Goal: Information Seeking & Learning: Understand process/instructions

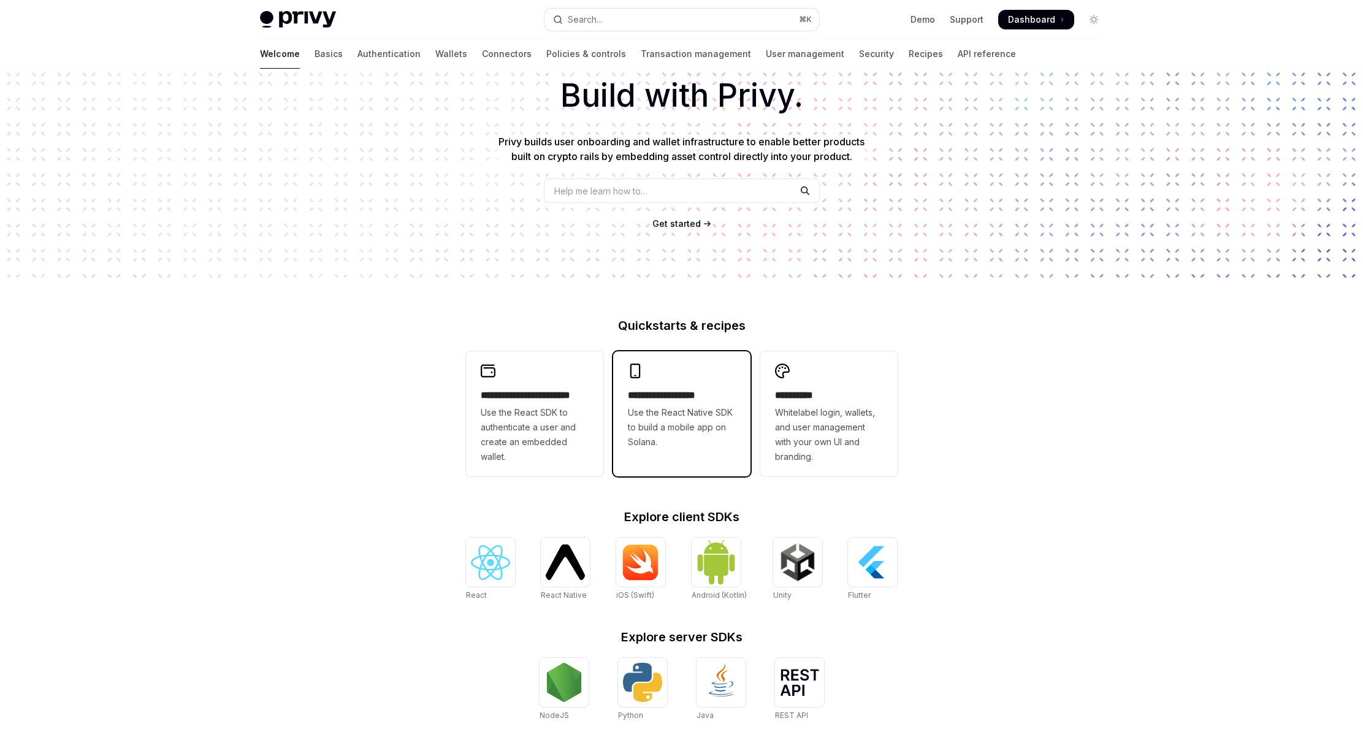
scroll to position [115, 0]
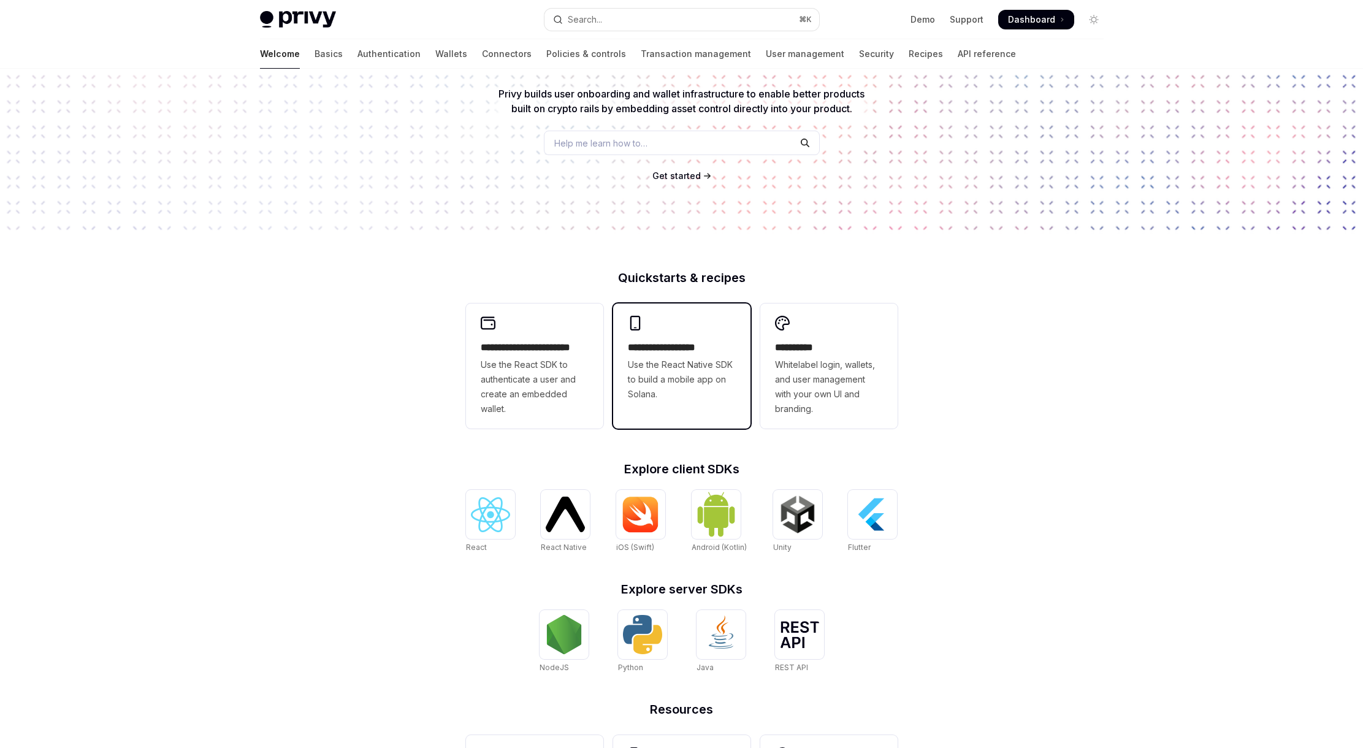
click at [660, 400] on span "Use the React Native SDK to build a mobile app on Solana." at bounding box center [682, 380] width 108 height 44
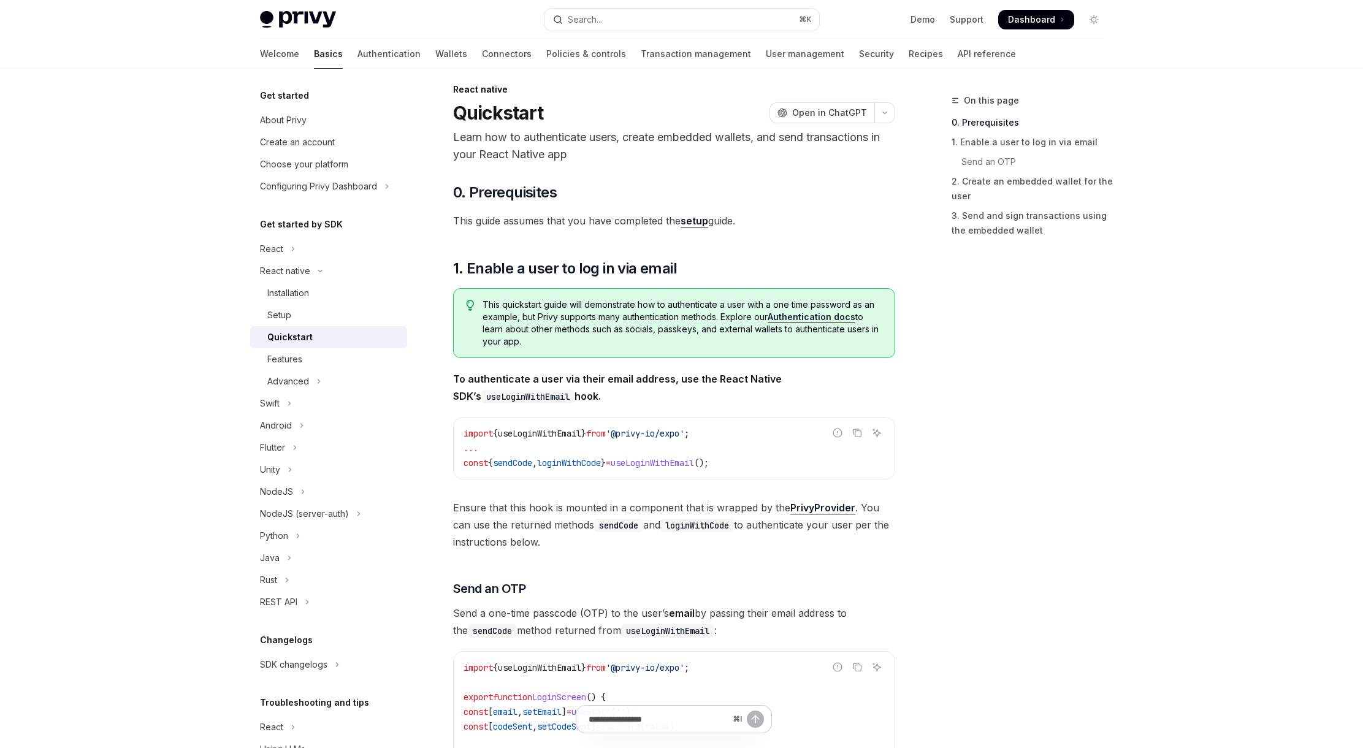
scroll to position [358, 0]
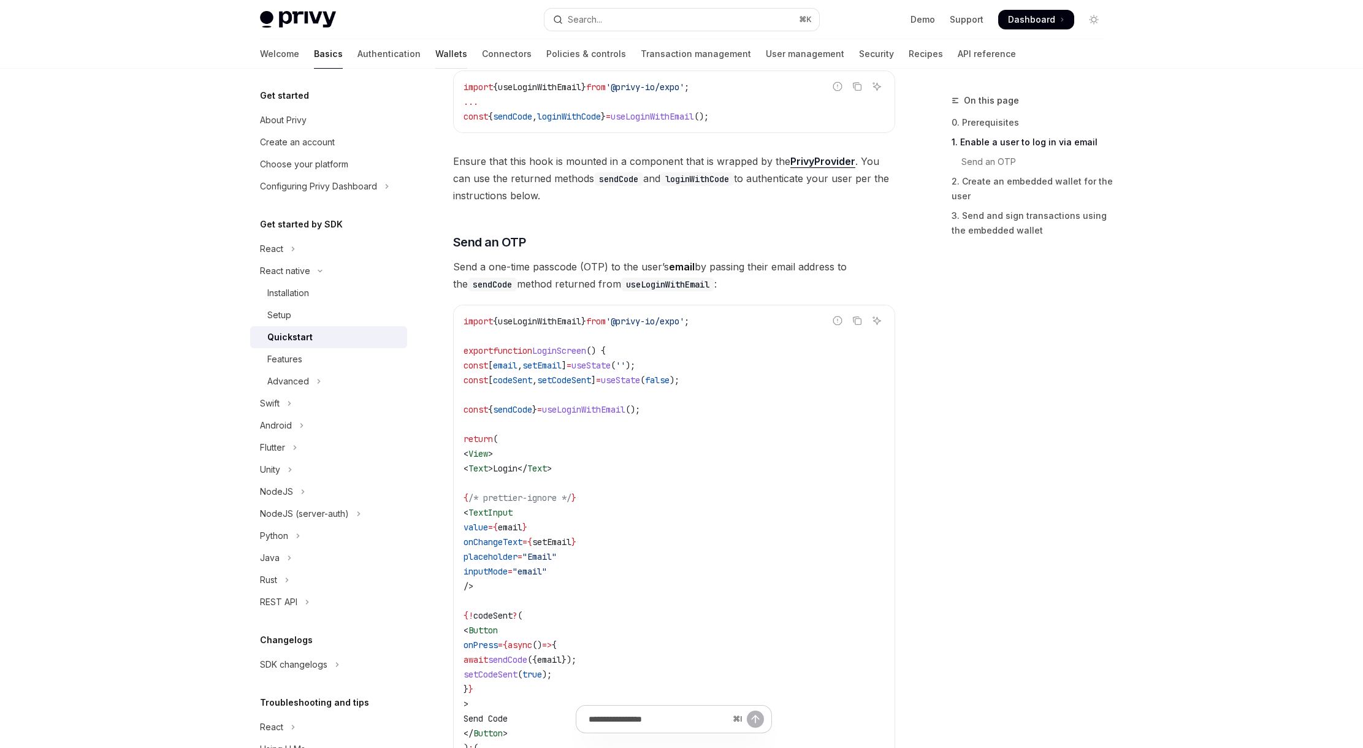
click at [435, 56] on link "Wallets" at bounding box center [451, 53] width 32 height 29
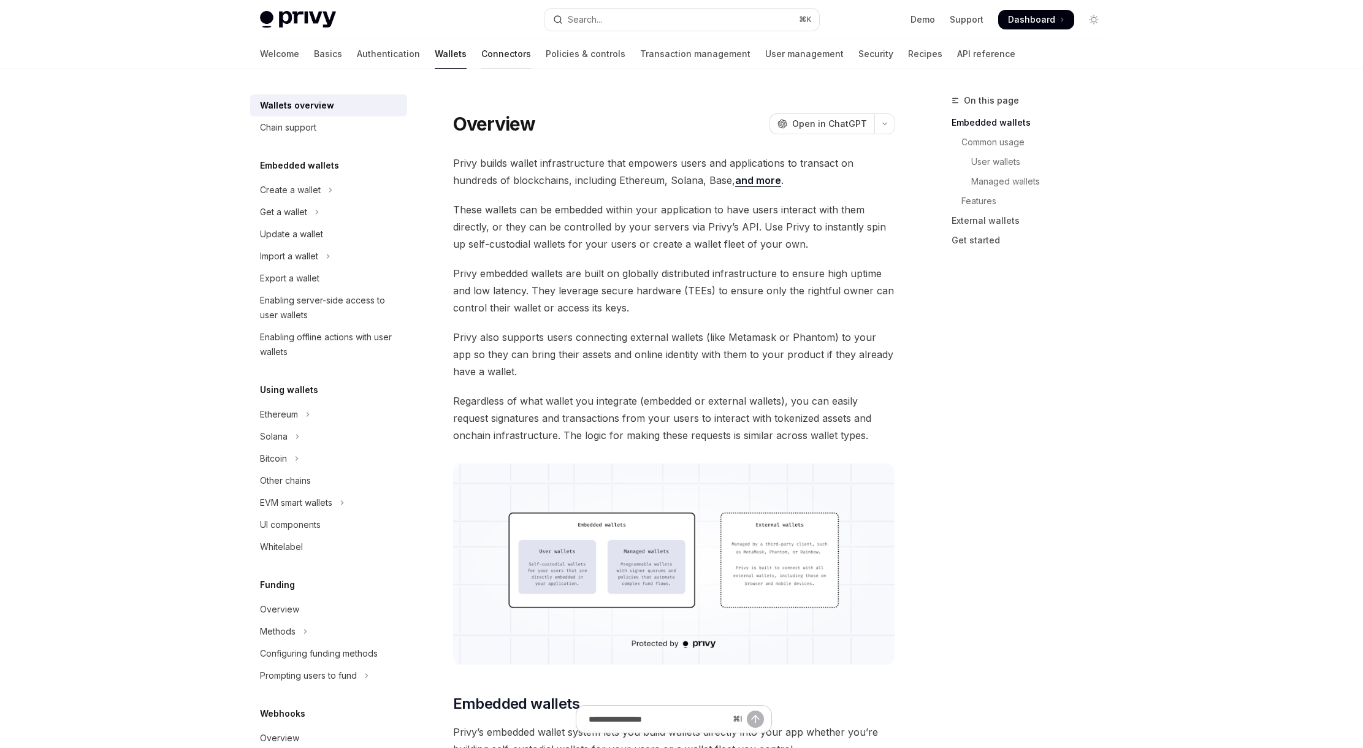
click at [481, 53] on link "Connectors" at bounding box center [506, 53] width 50 height 29
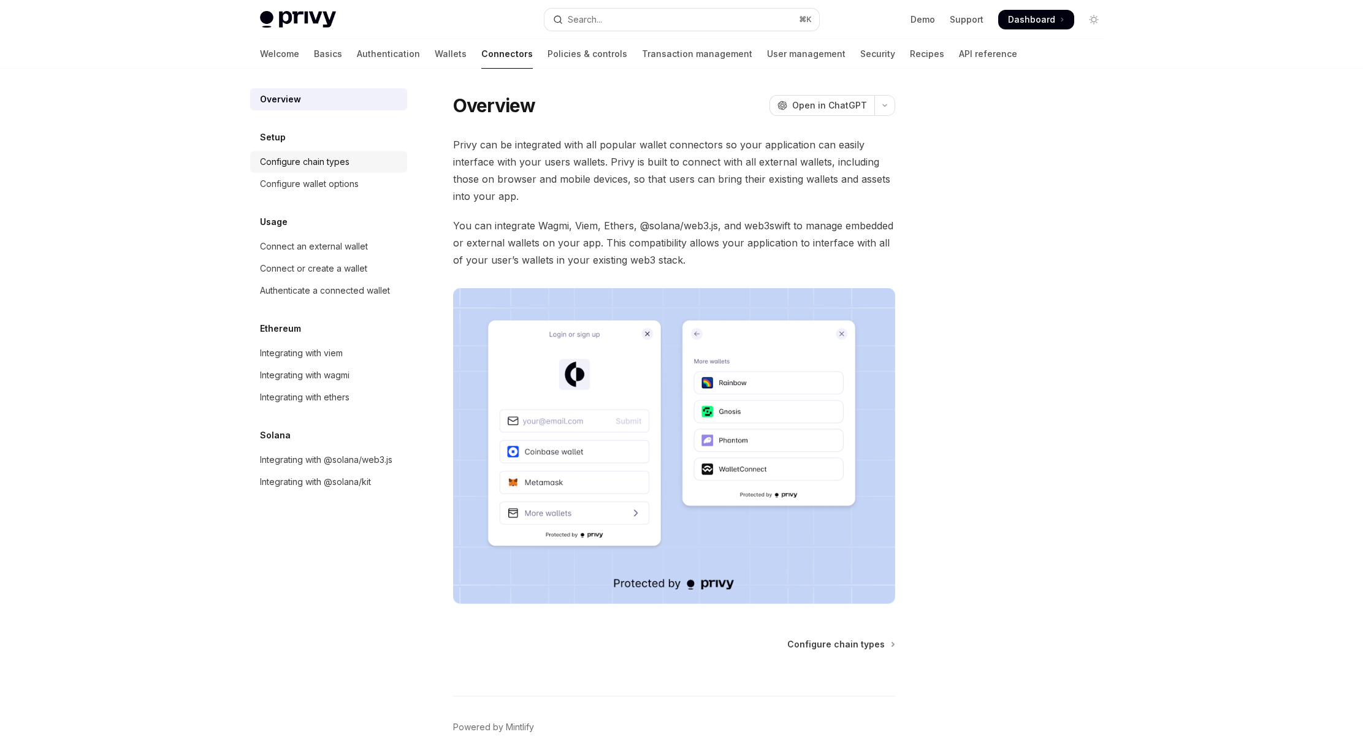
click at [320, 166] on div "Configure chain types" at bounding box center [305, 162] width 90 height 15
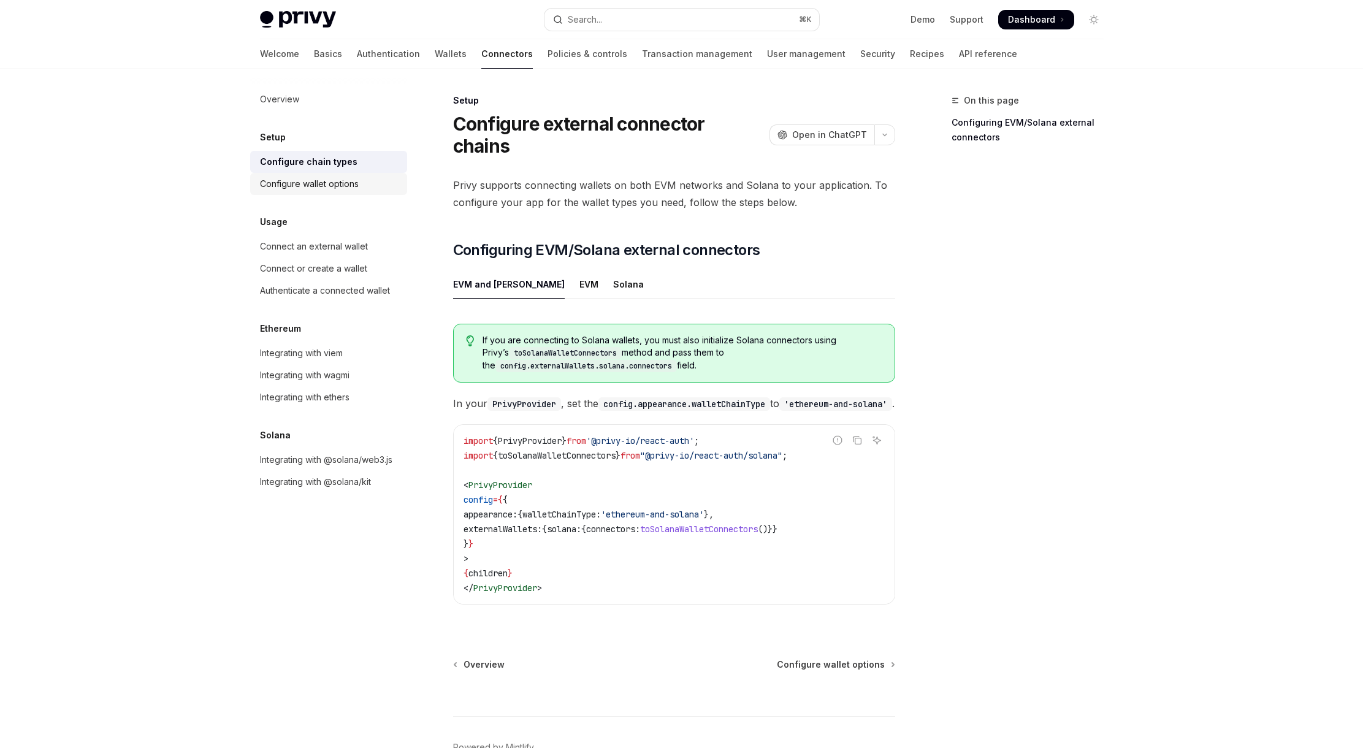
click at [320, 182] on div "Configure wallet options" at bounding box center [309, 184] width 99 height 15
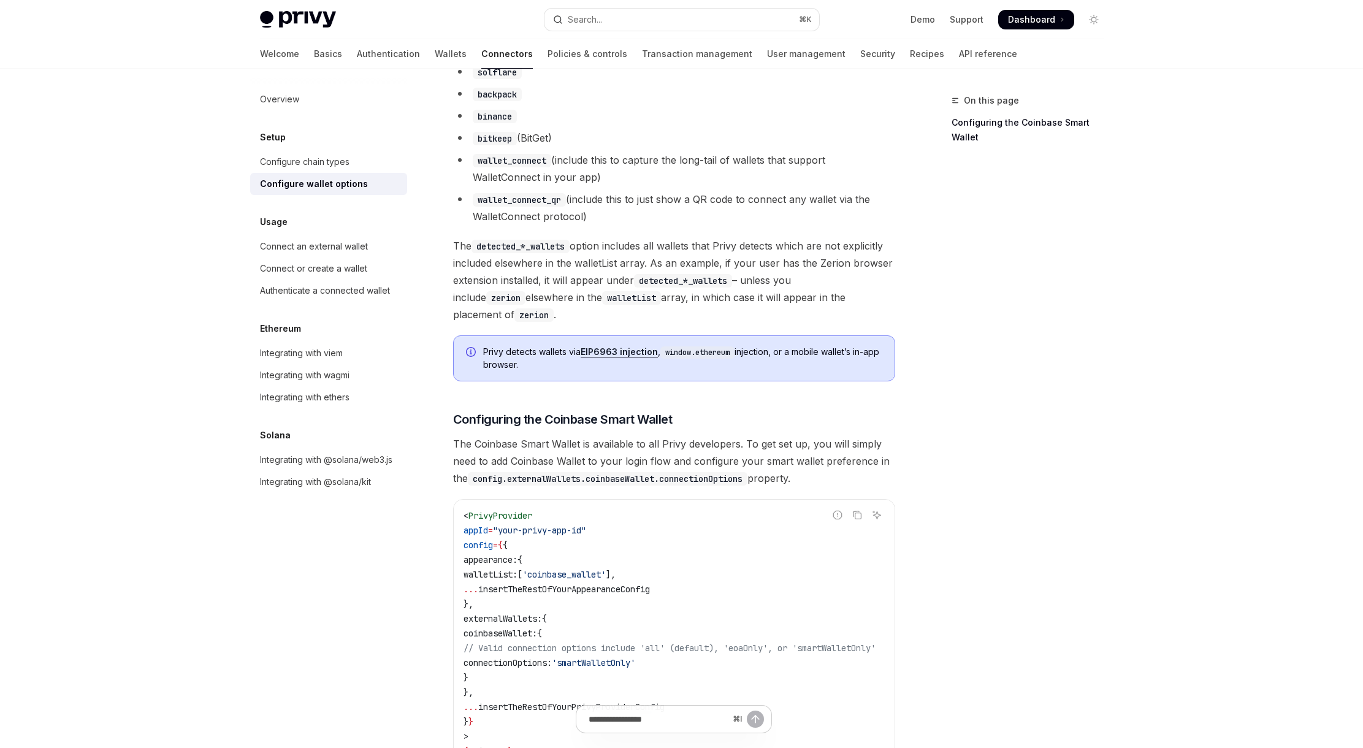
scroll to position [1033, 0]
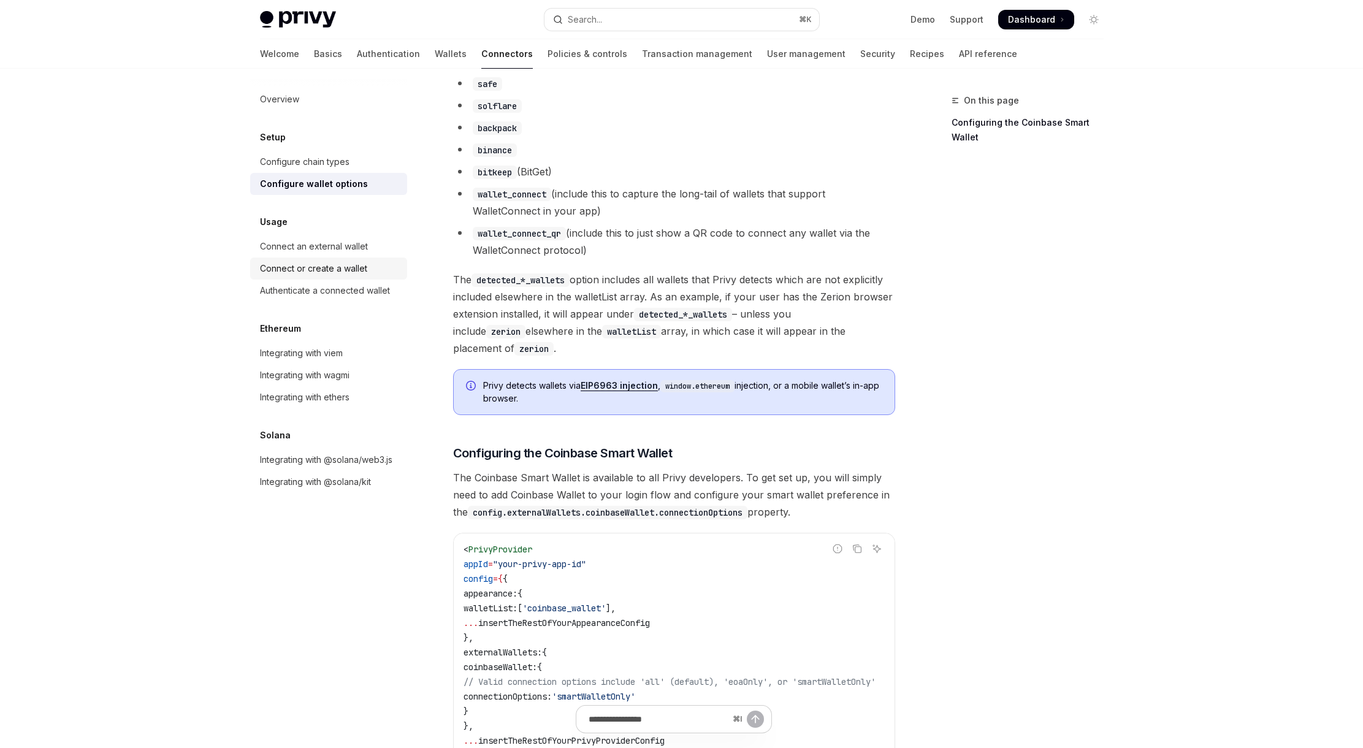
click at [325, 263] on div "Connect or create a wallet" at bounding box center [313, 268] width 107 height 15
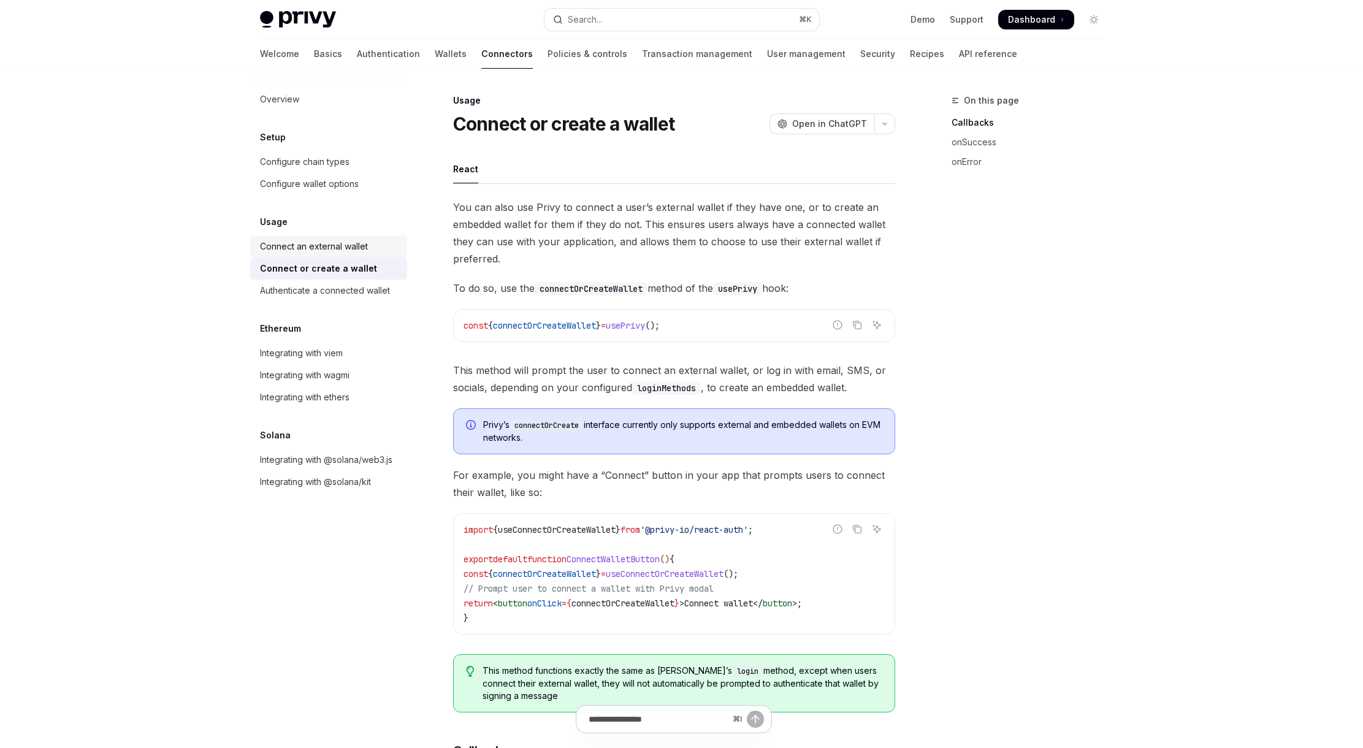
click at [325, 242] on div "Connect an external wallet" at bounding box center [314, 246] width 108 height 15
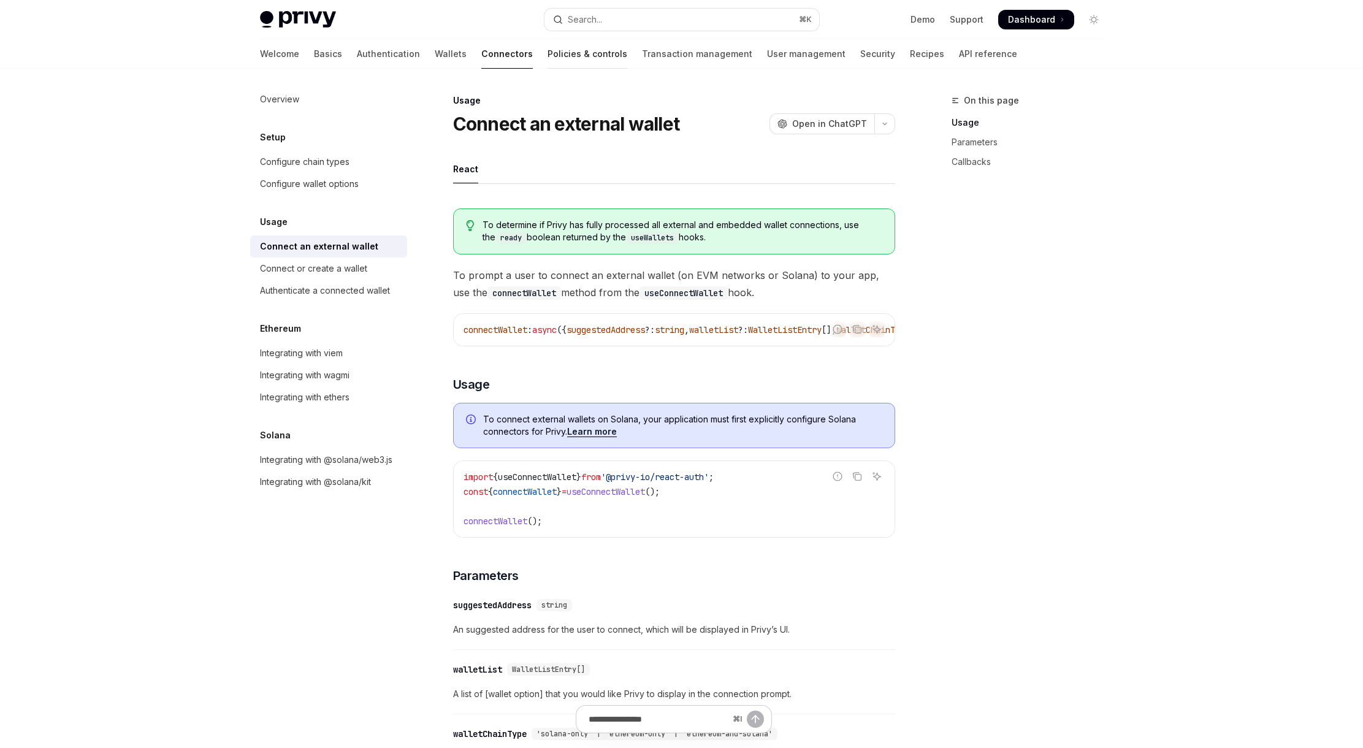
click at [548, 50] on link "Policies & controls" at bounding box center [588, 53] width 80 height 29
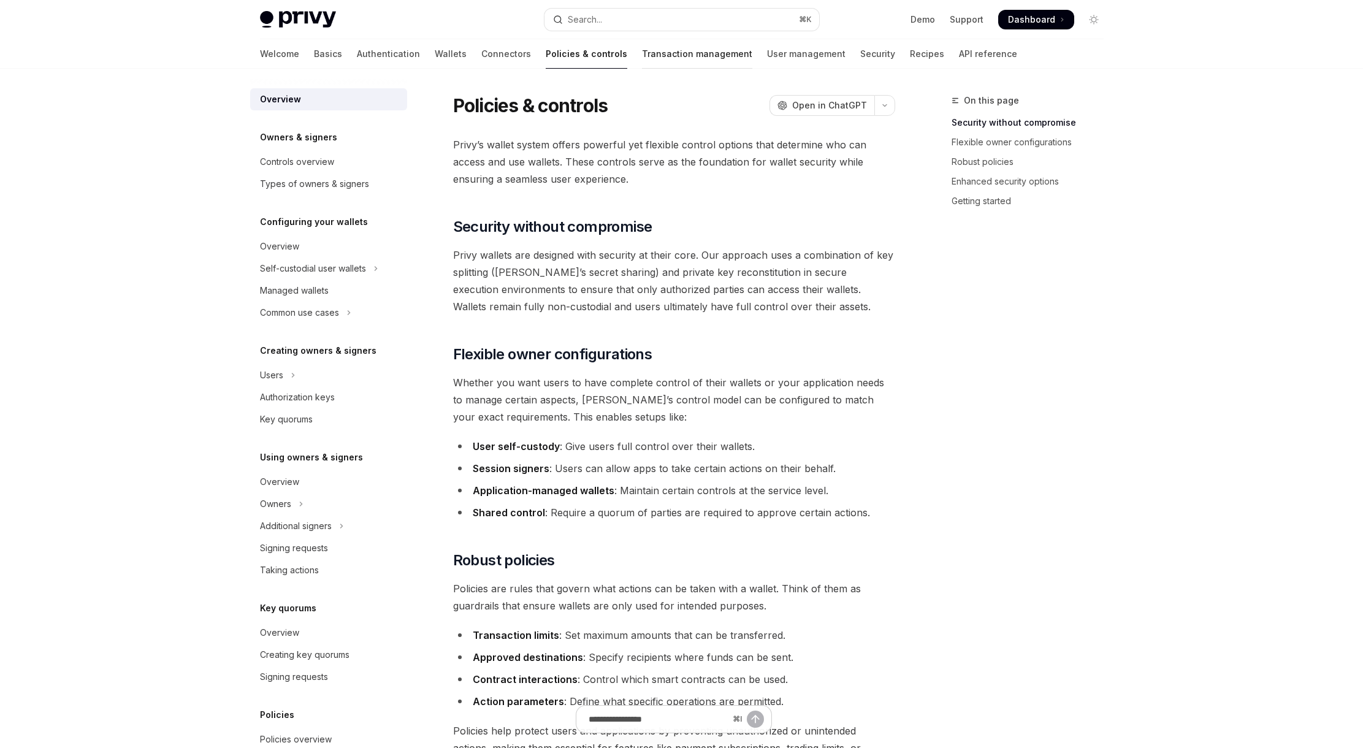
click at [642, 53] on link "Transaction management" at bounding box center [697, 53] width 110 height 29
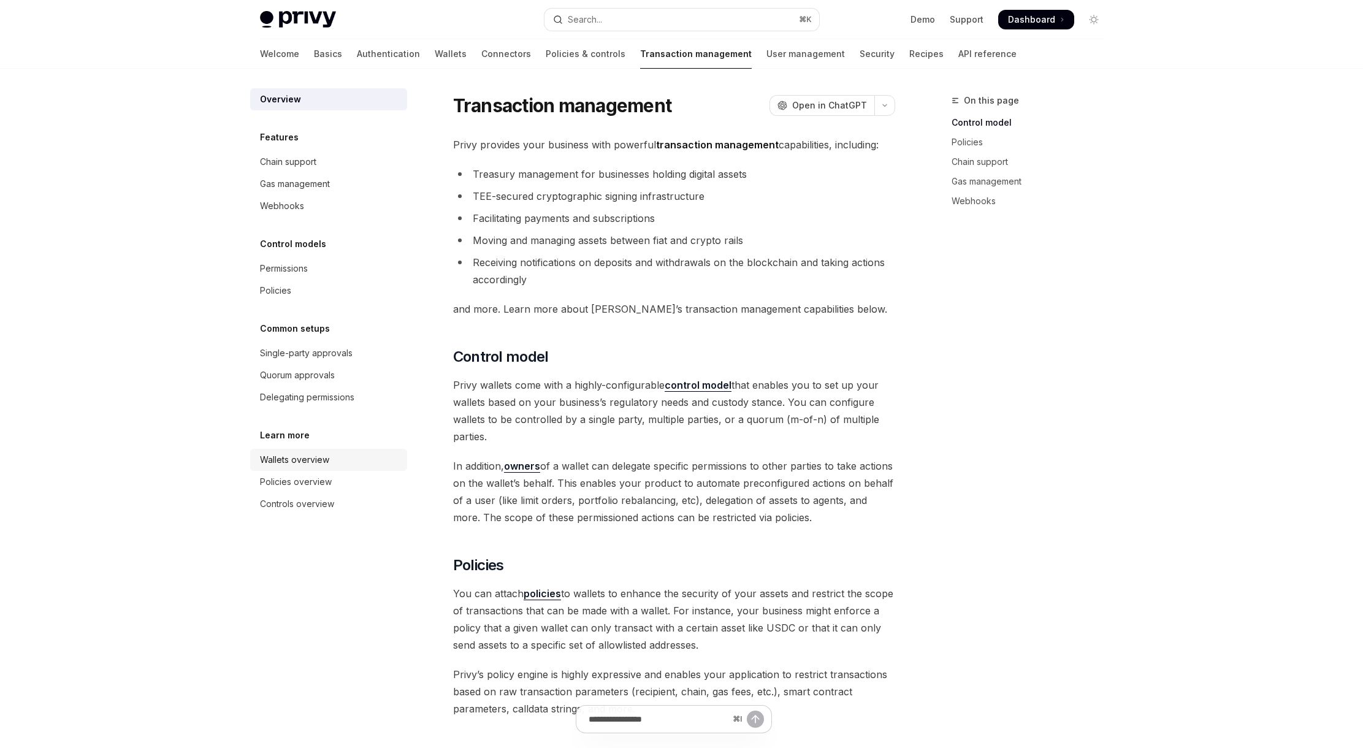
click at [303, 462] on div "Wallets overview" at bounding box center [294, 460] width 69 height 15
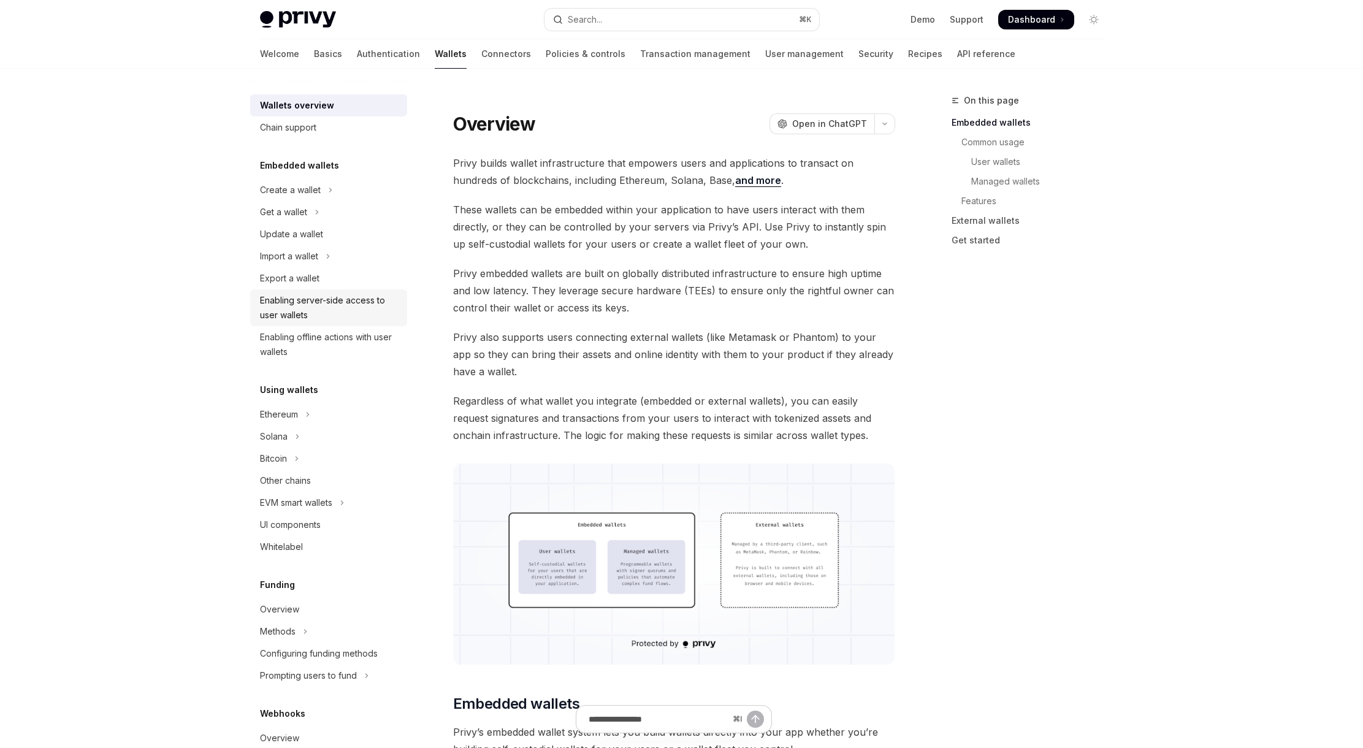
click at [299, 307] on div "Enabling server-side access to user wallets" at bounding box center [330, 307] width 140 height 29
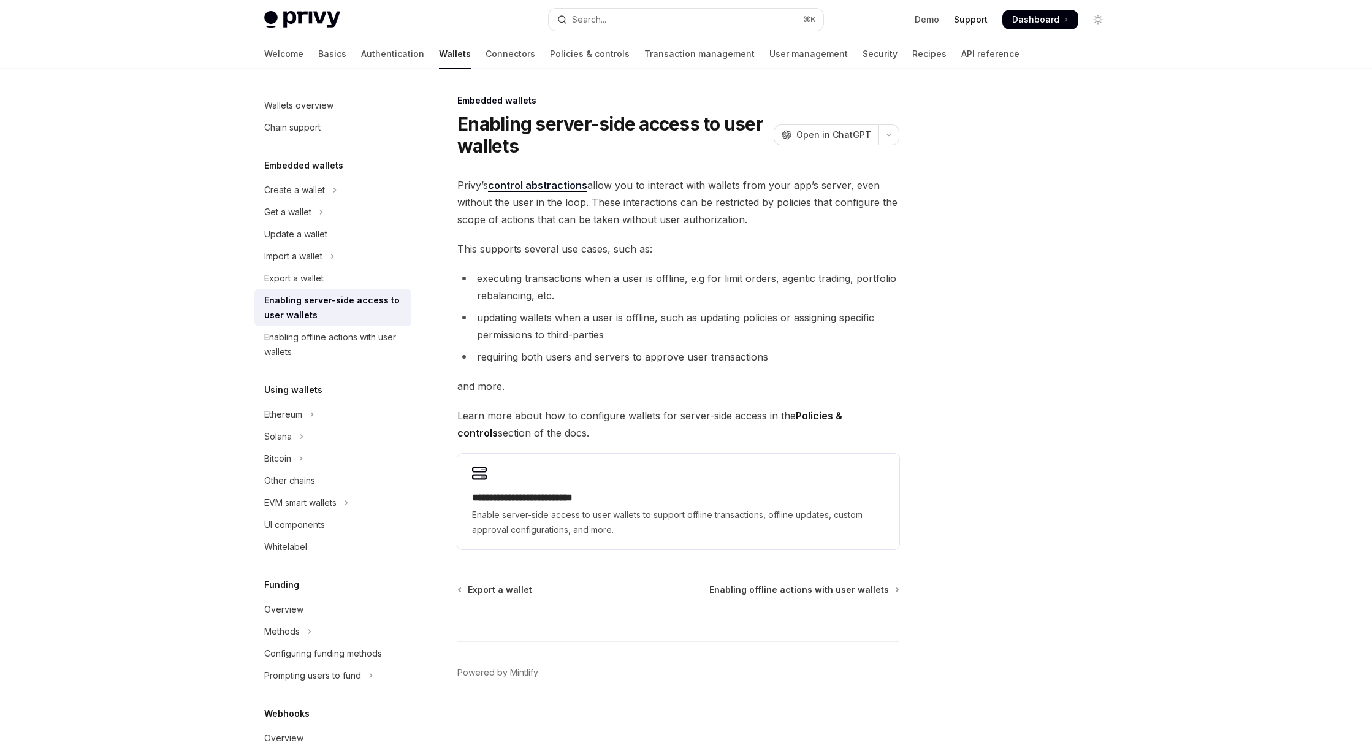
click at [978, 15] on link "Support" at bounding box center [971, 19] width 34 height 12
click at [486, 55] on link "Connectors" at bounding box center [511, 53] width 50 height 29
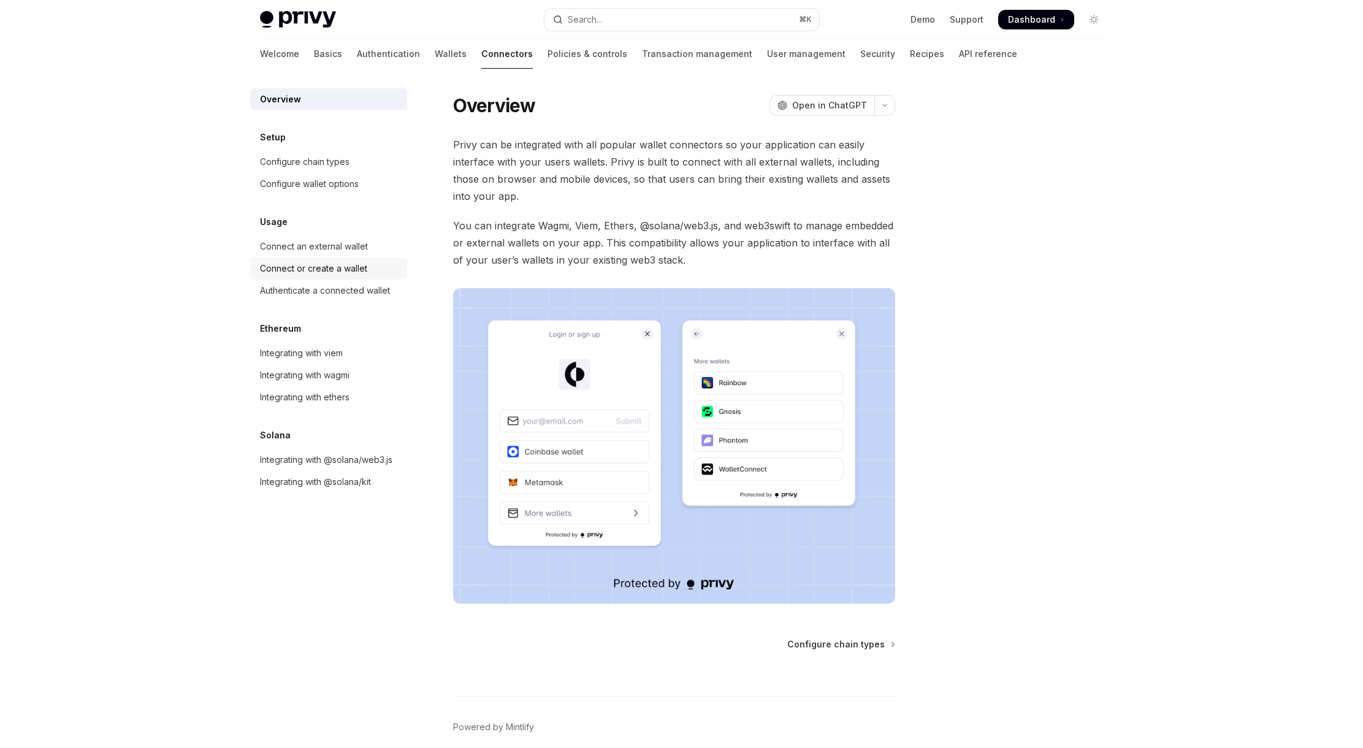
click at [331, 270] on div "Connect or create a wallet" at bounding box center [313, 268] width 107 height 15
type textarea "*"
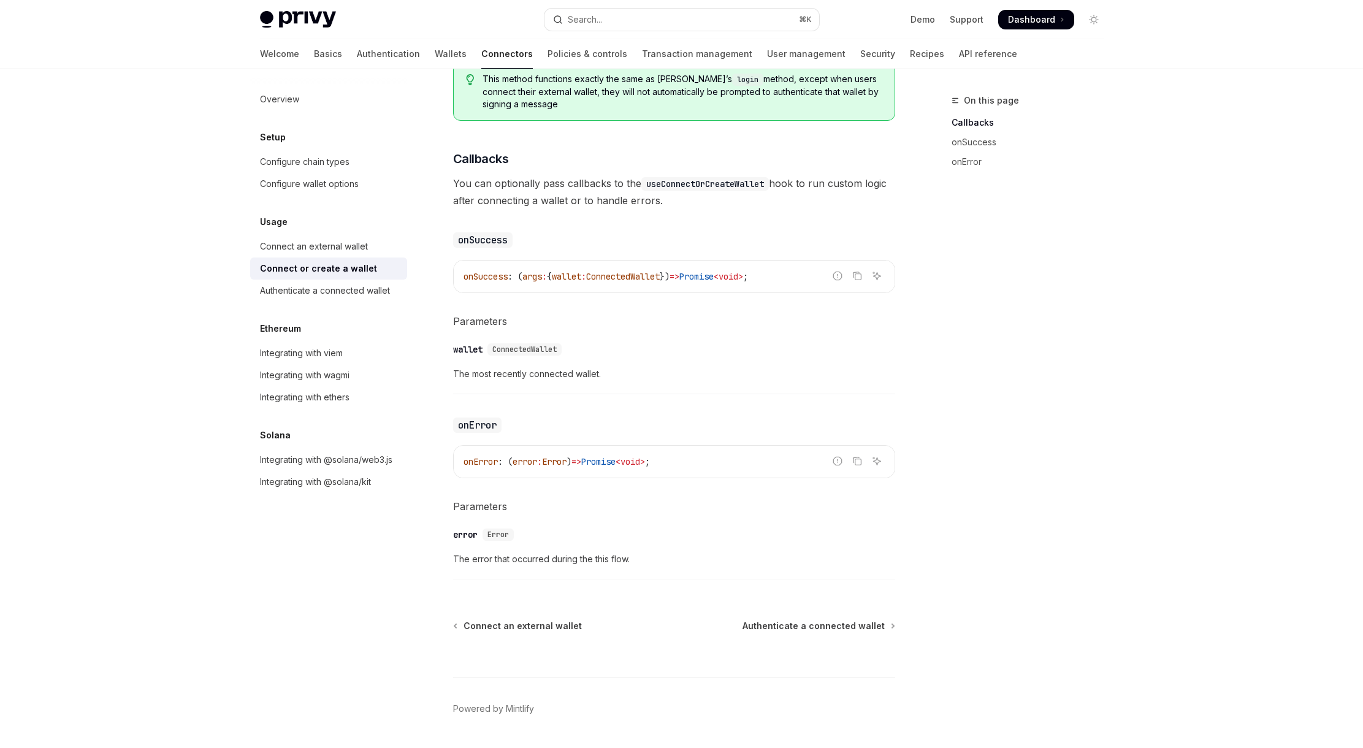
scroll to position [627, 0]
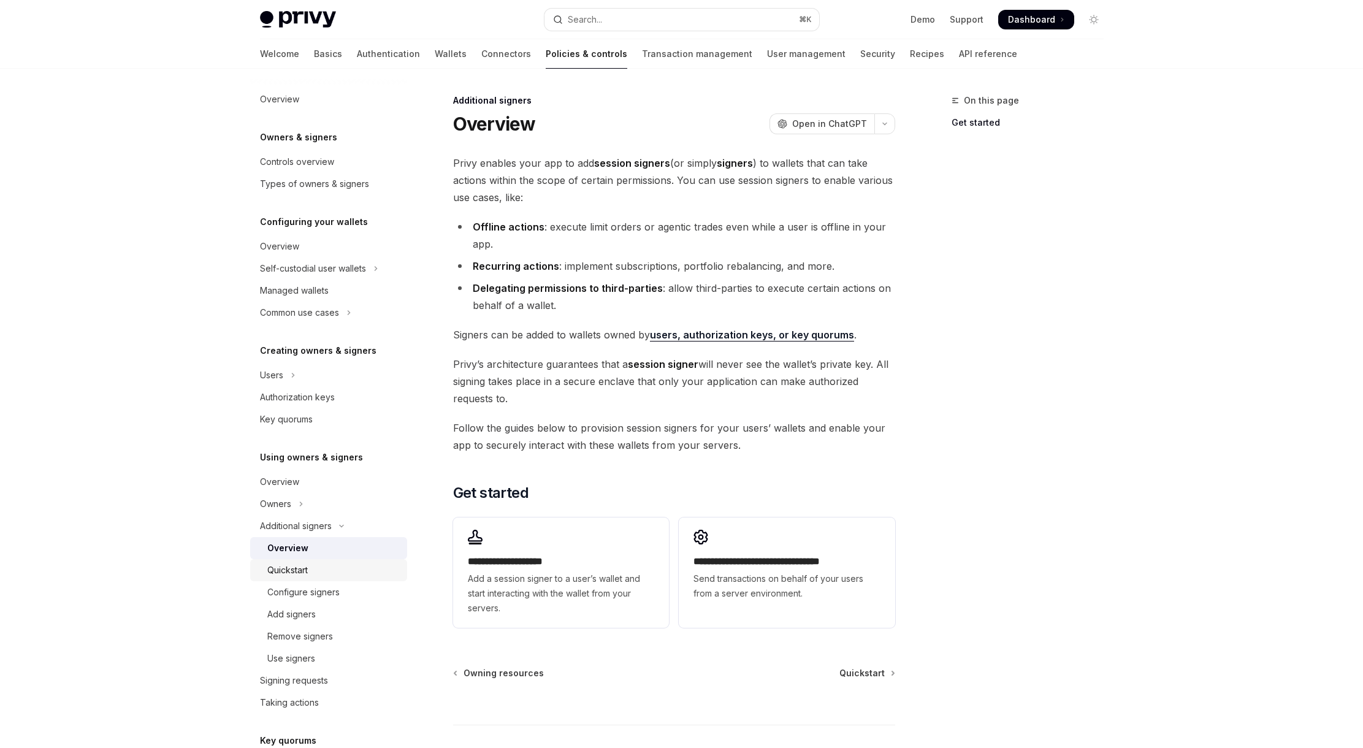
click at [315, 580] on link "Quickstart" at bounding box center [328, 570] width 157 height 22
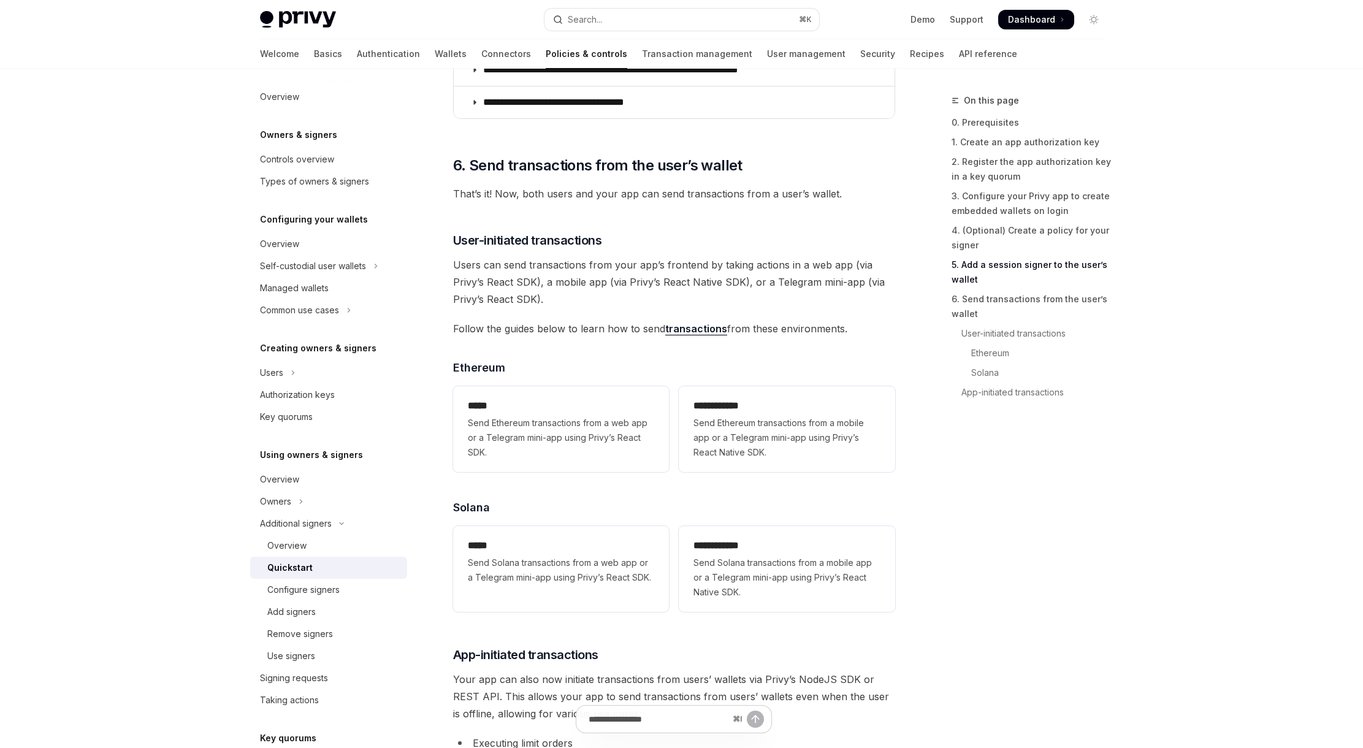
scroll to position [2409, 0]
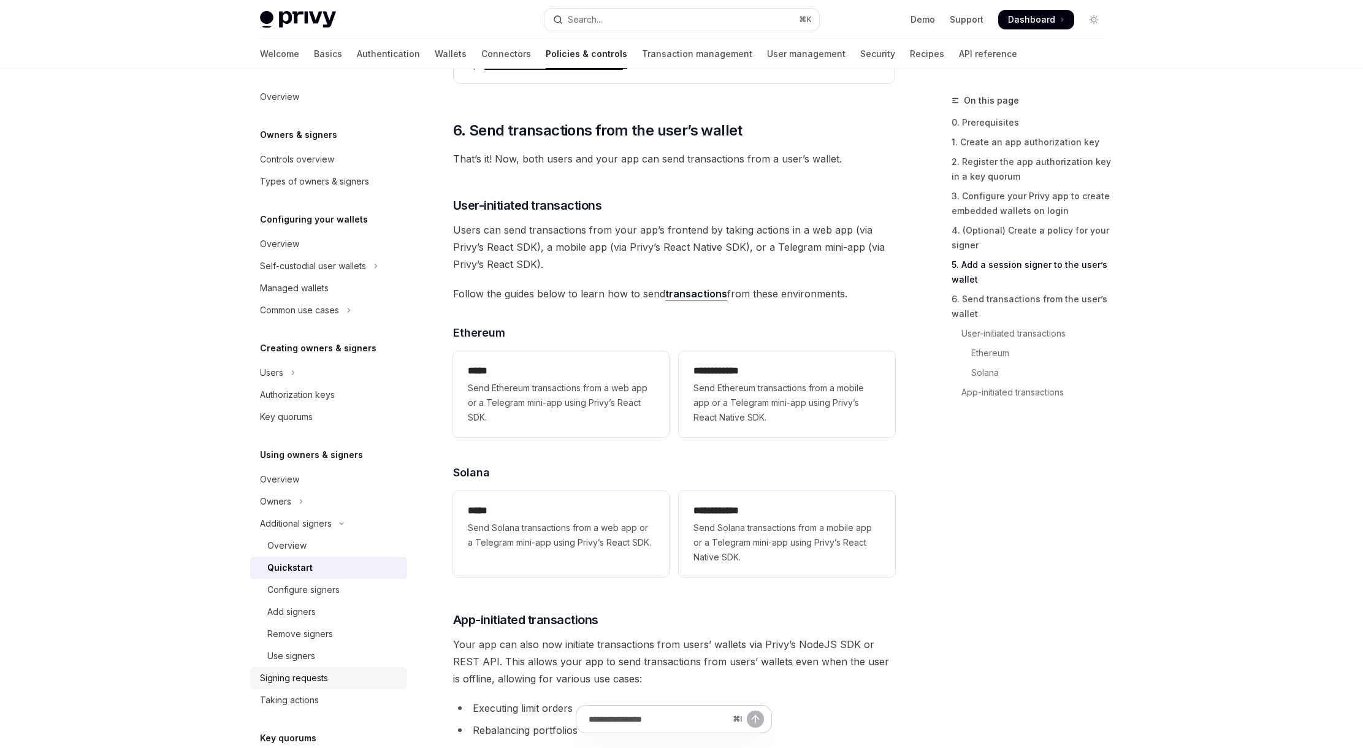
click at [330, 686] on link "Signing requests" at bounding box center [328, 678] width 157 height 22
type textarea "*"
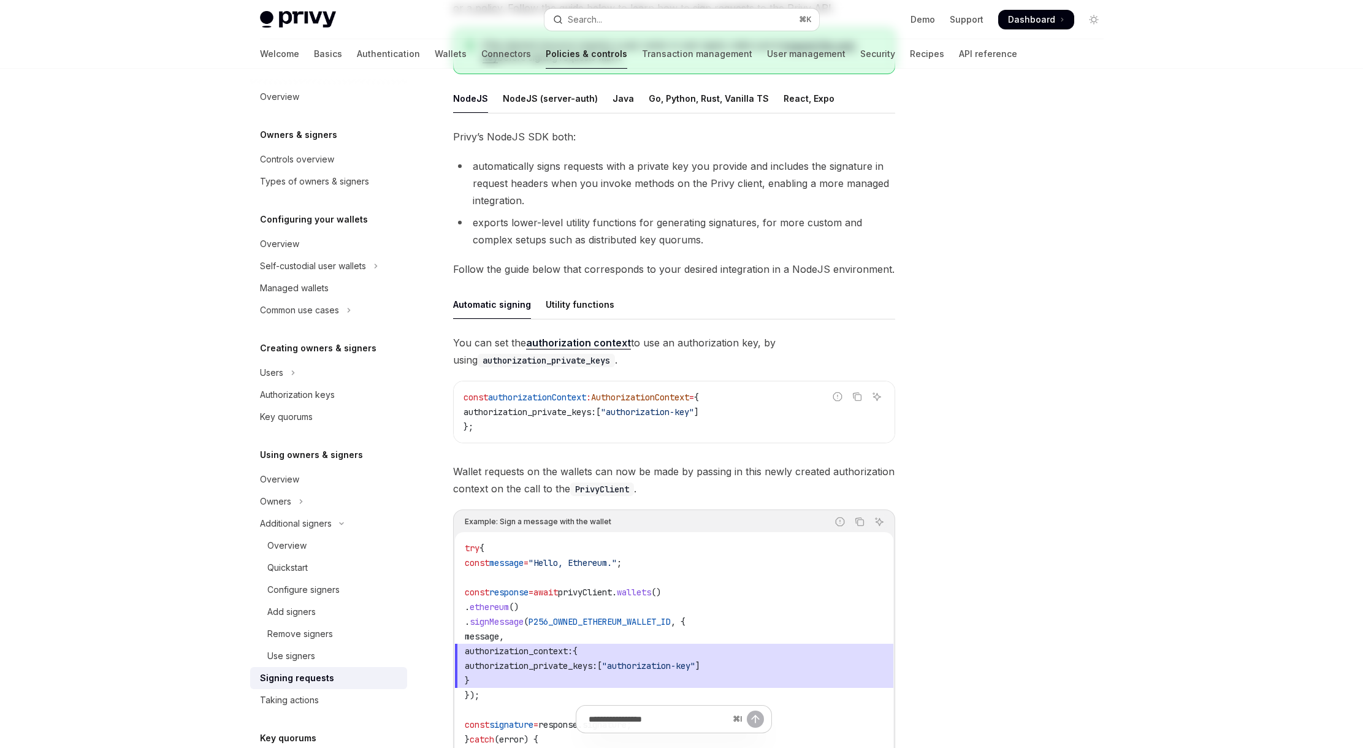
scroll to position [429, 0]
